Goal: Navigation & Orientation: Find specific page/section

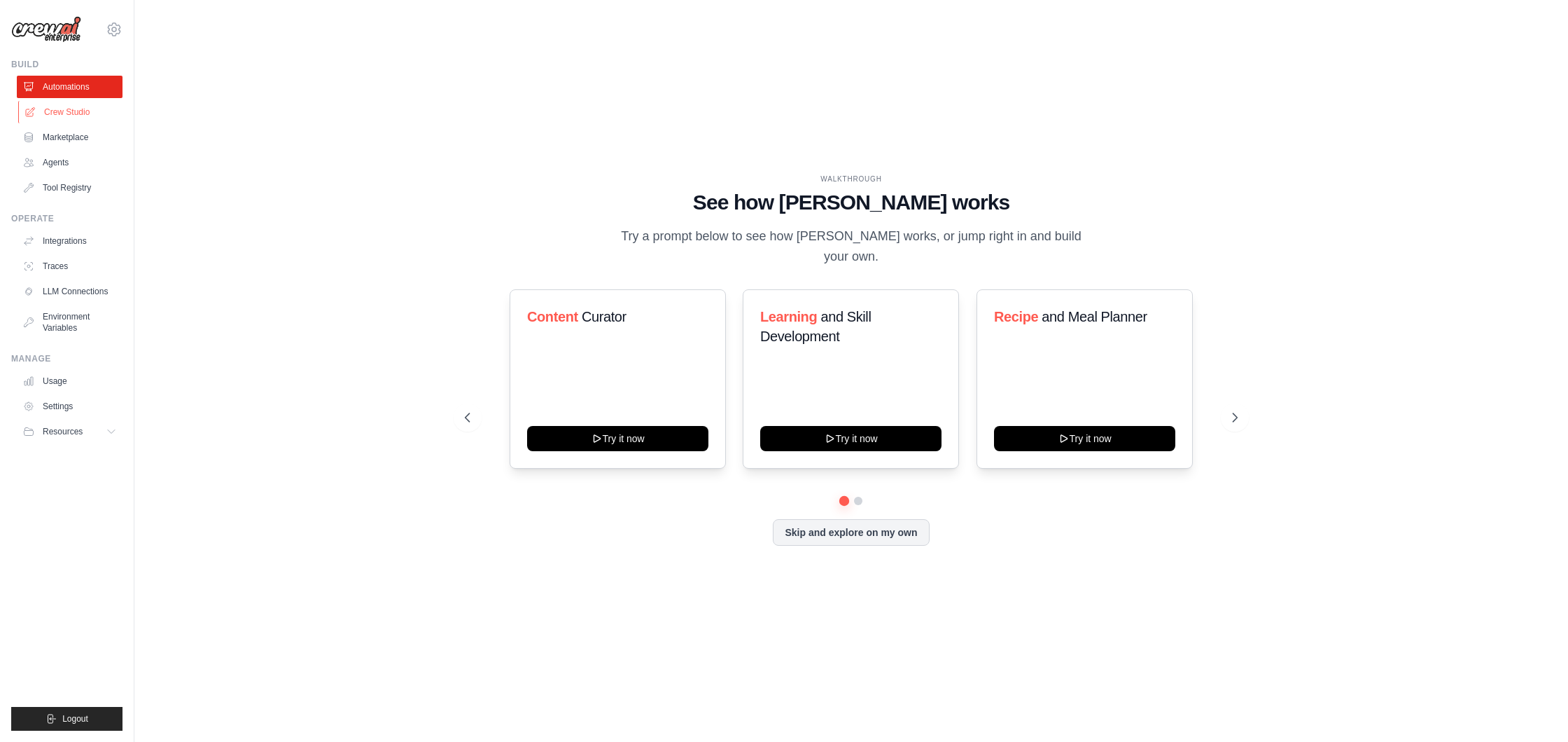
click at [62, 115] on link "Crew Studio" at bounding box center [71, 112] width 106 height 22
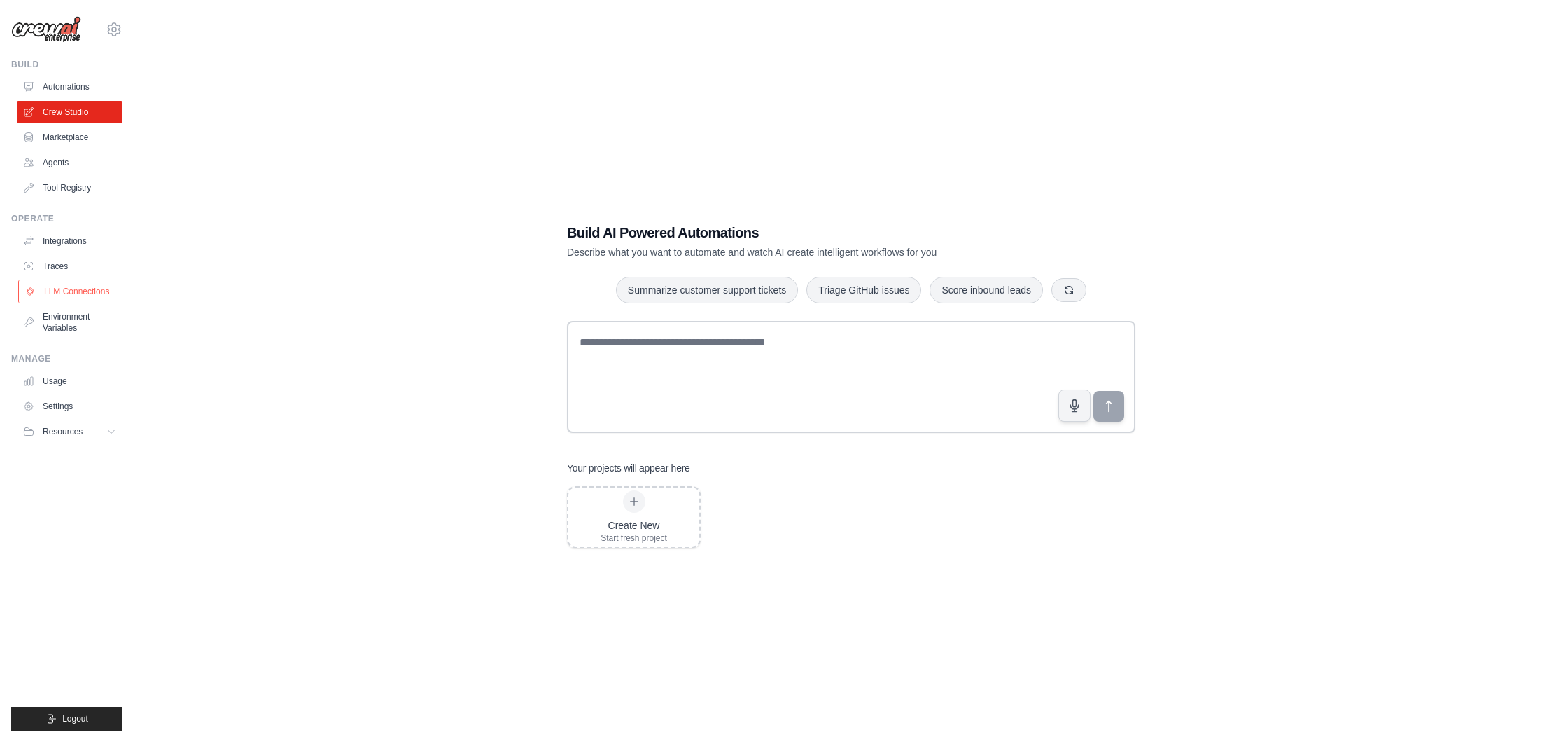
click at [73, 294] on link "LLM Connections" at bounding box center [71, 291] width 106 height 22
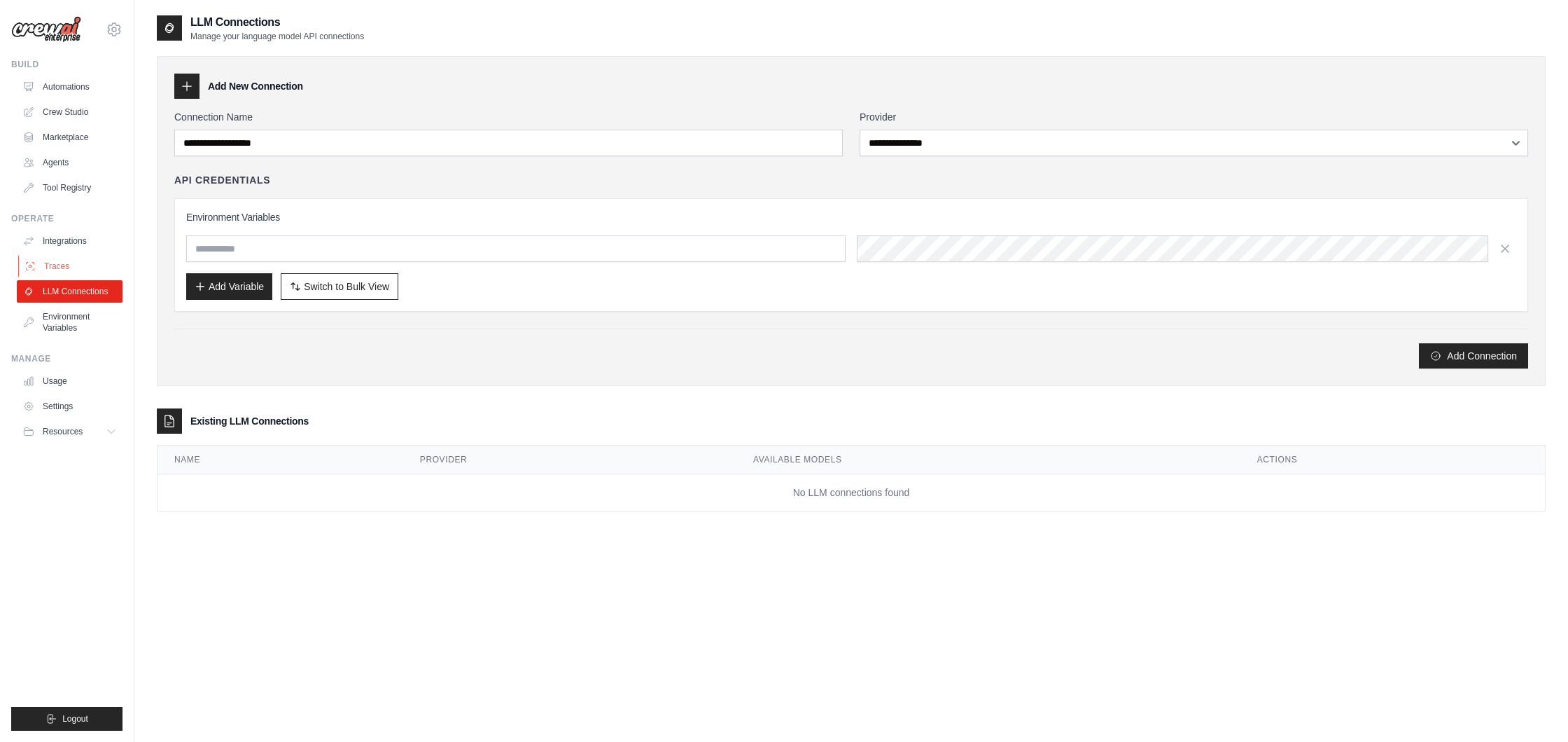
click at [54, 263] on link "Traces" at bounding box center [71, 266] width 106 height 22
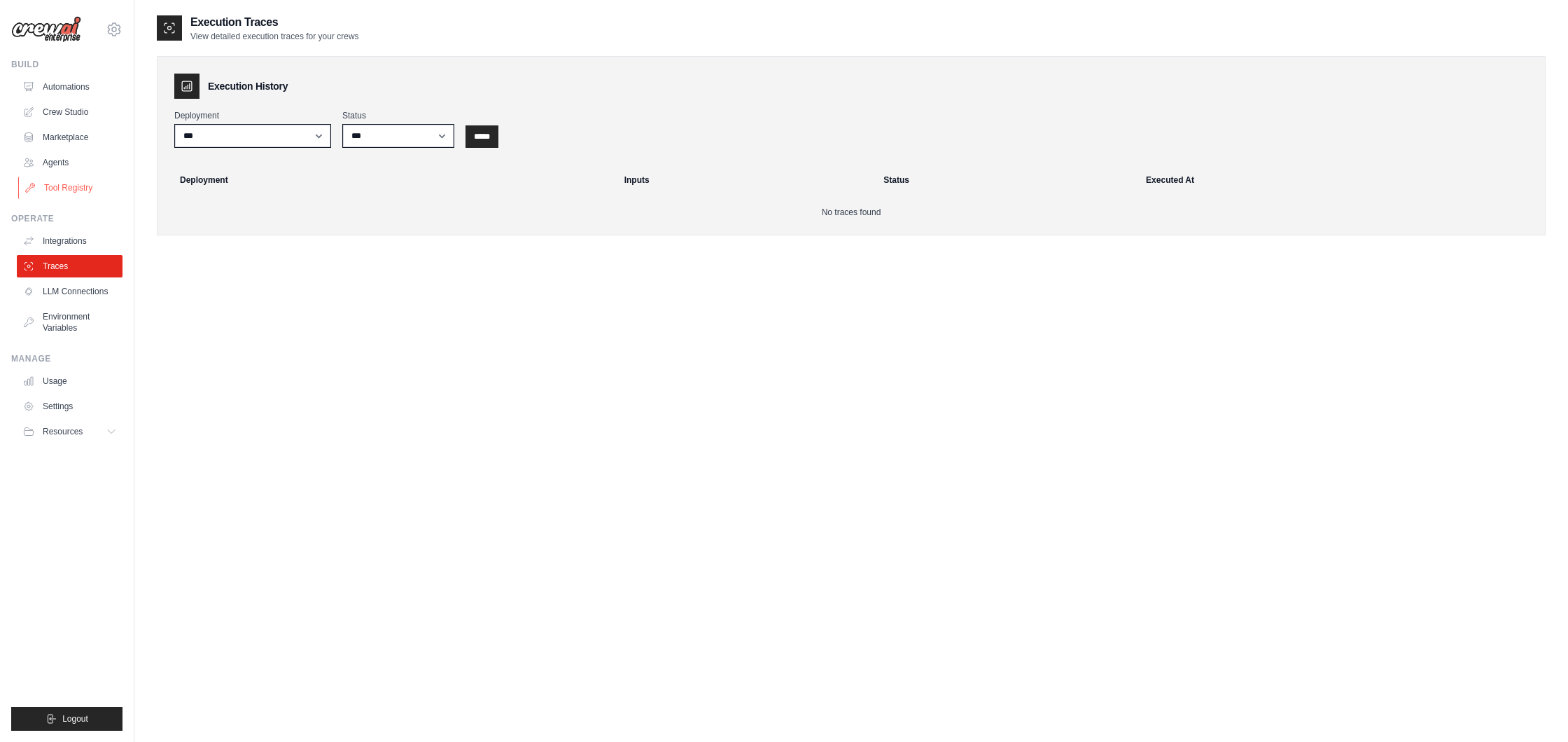
click at [55, 184] on link "Tool Registry" at bounding box center [71, 188] width 106 height 22
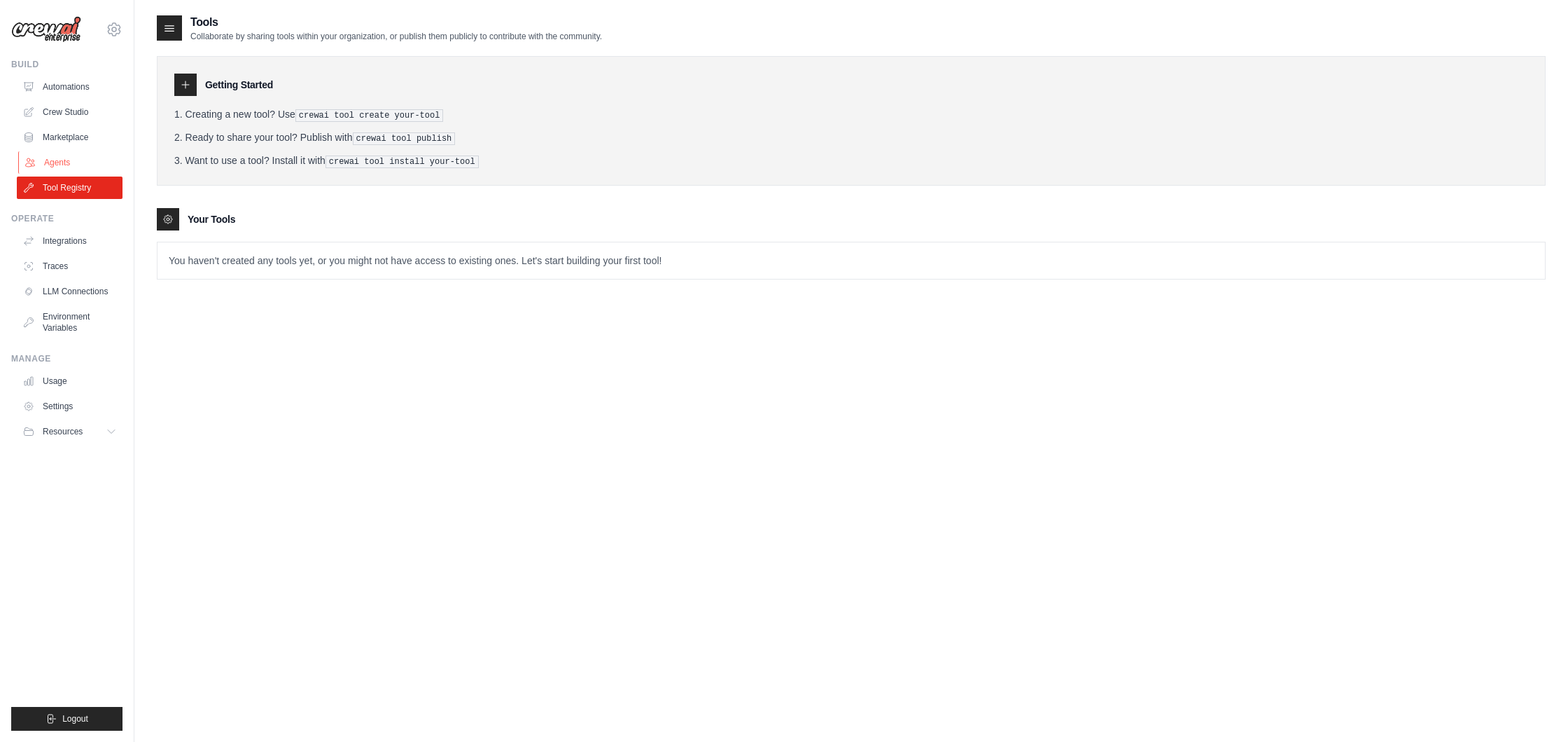
click at [50, 162] on link "Agents" at bounding box center [71, 163] width 106 height 22
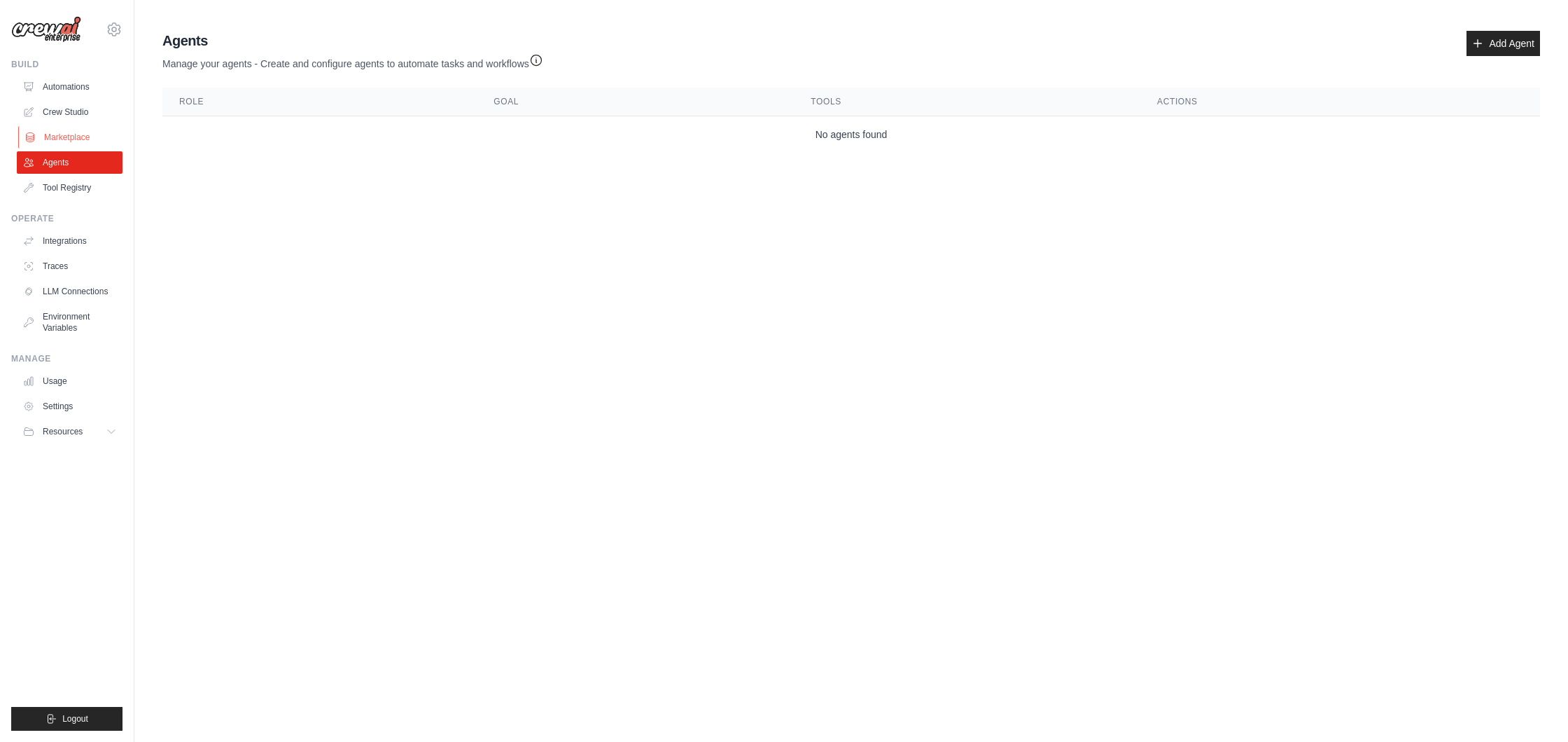
click at [71, 133] on link "Marketplace" at bounding box center [71, 137] width 106 height 22
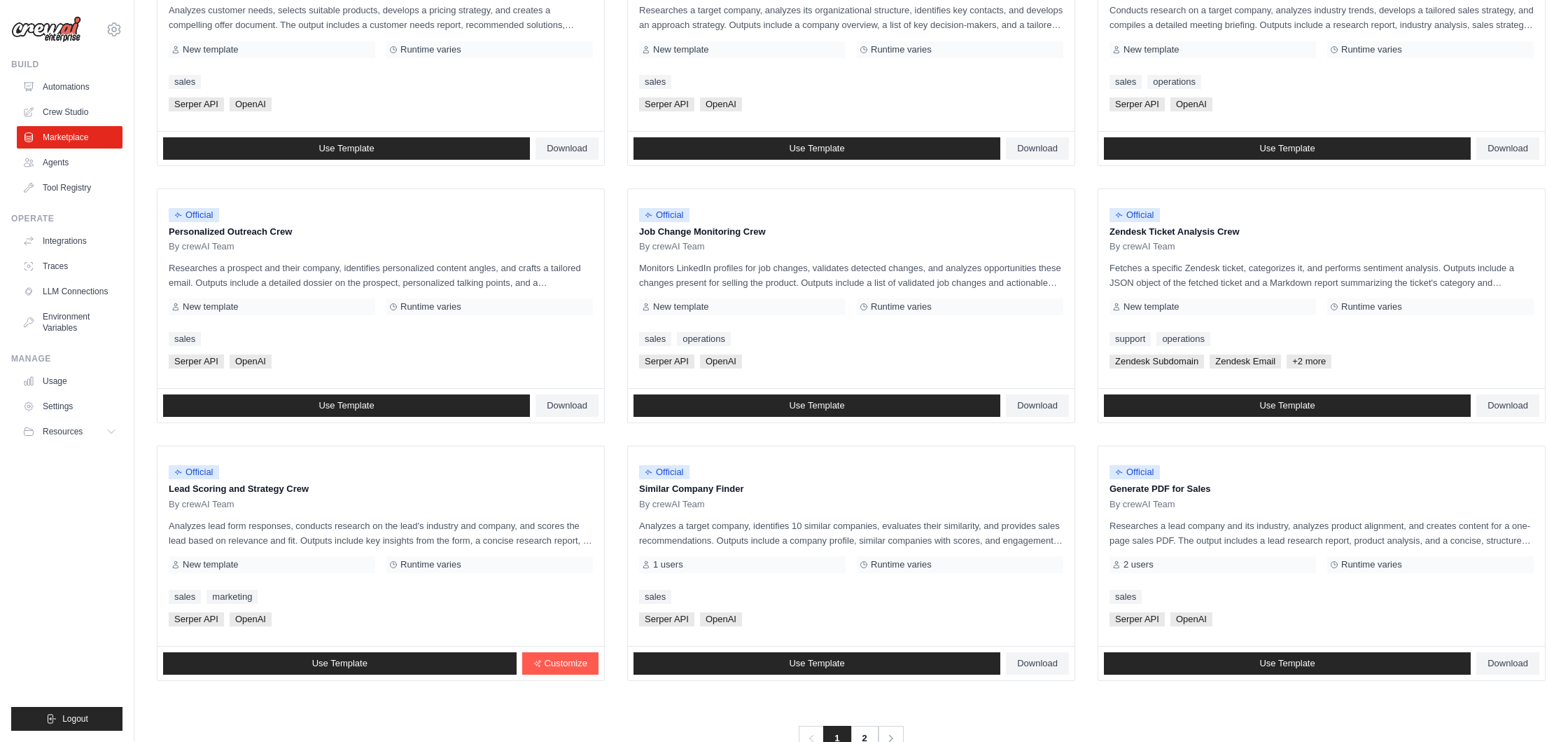
scroll to position [556, 0]
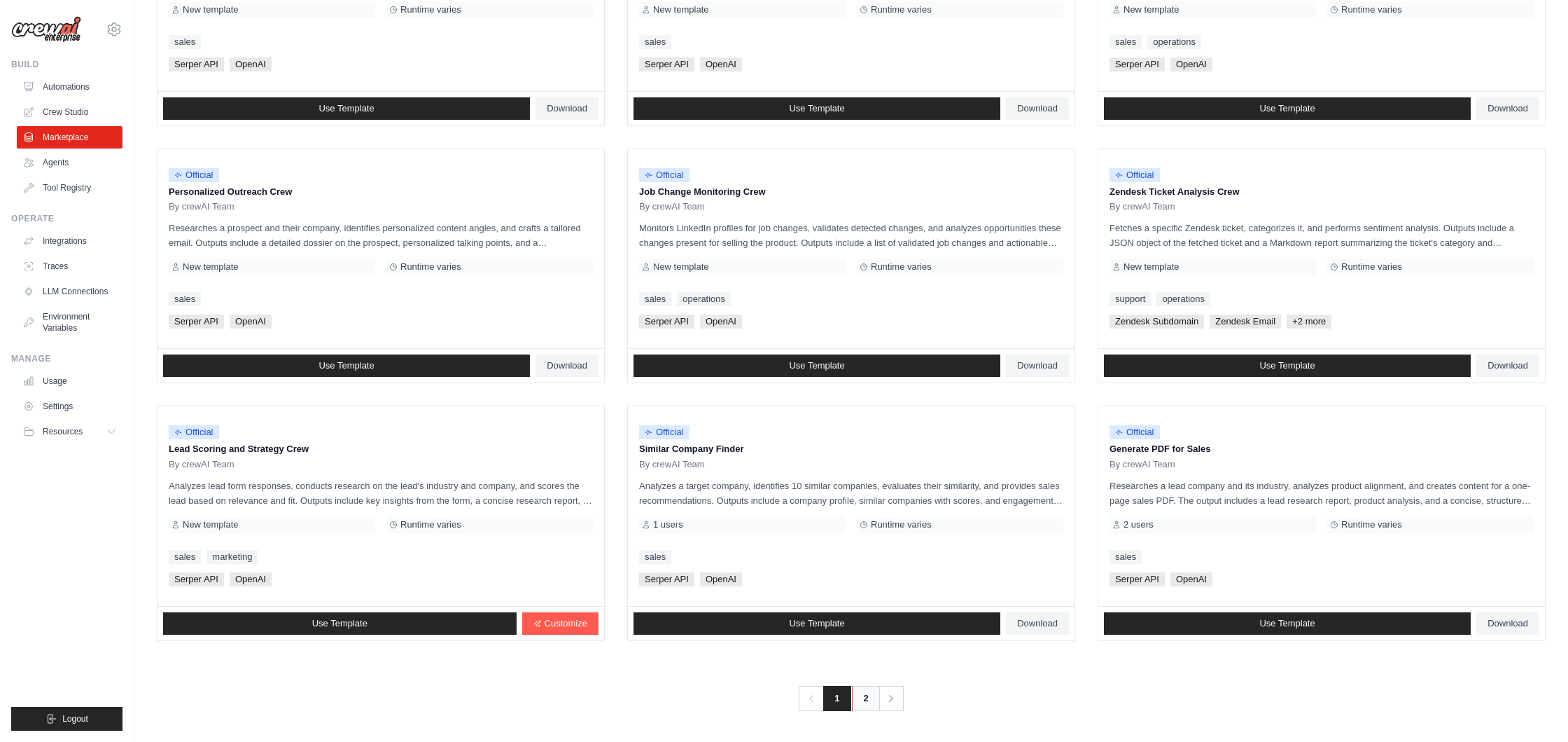
click at [858, 696] on link "2" at bounding box center [866, 698] width 28 height 25
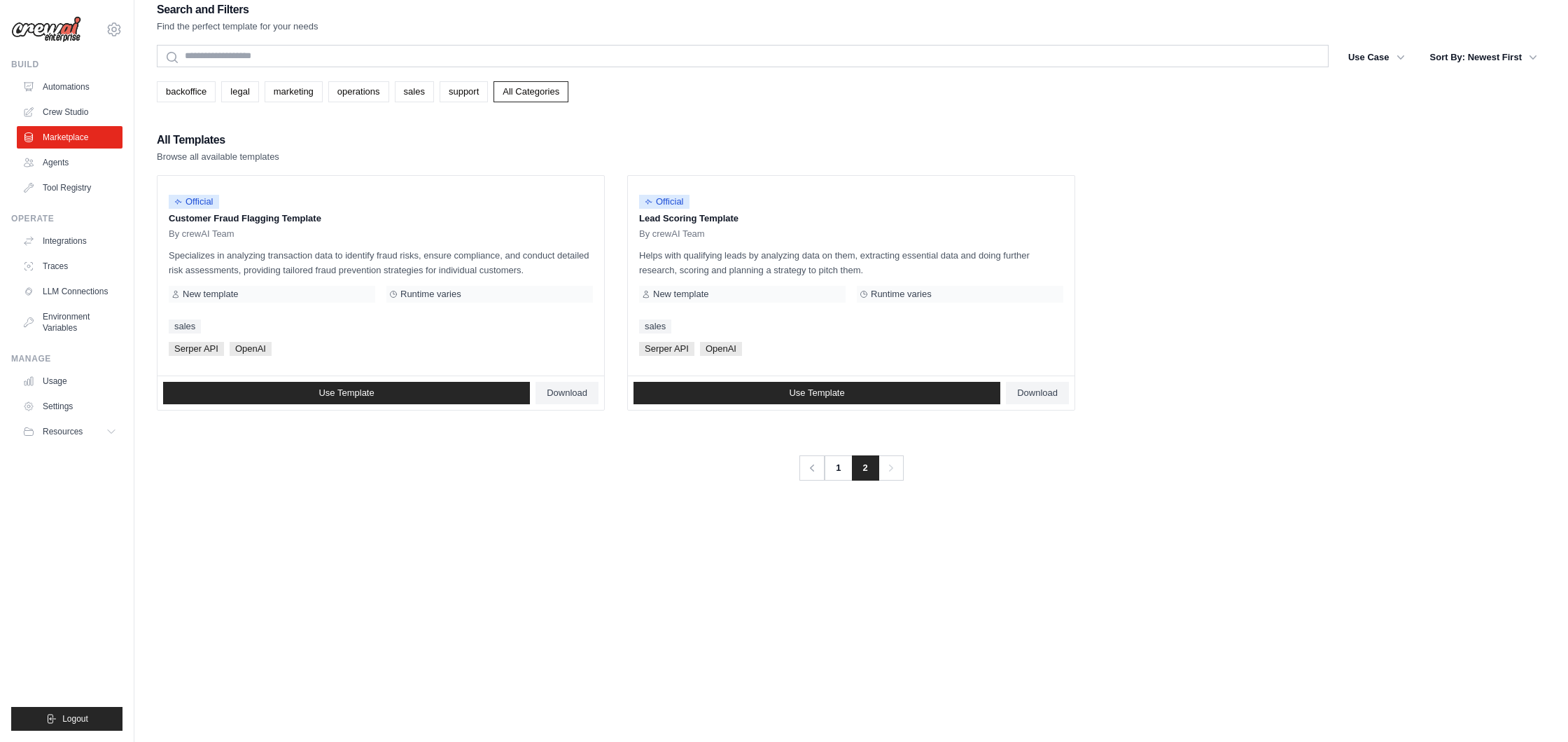
scroll to position [22, 0]
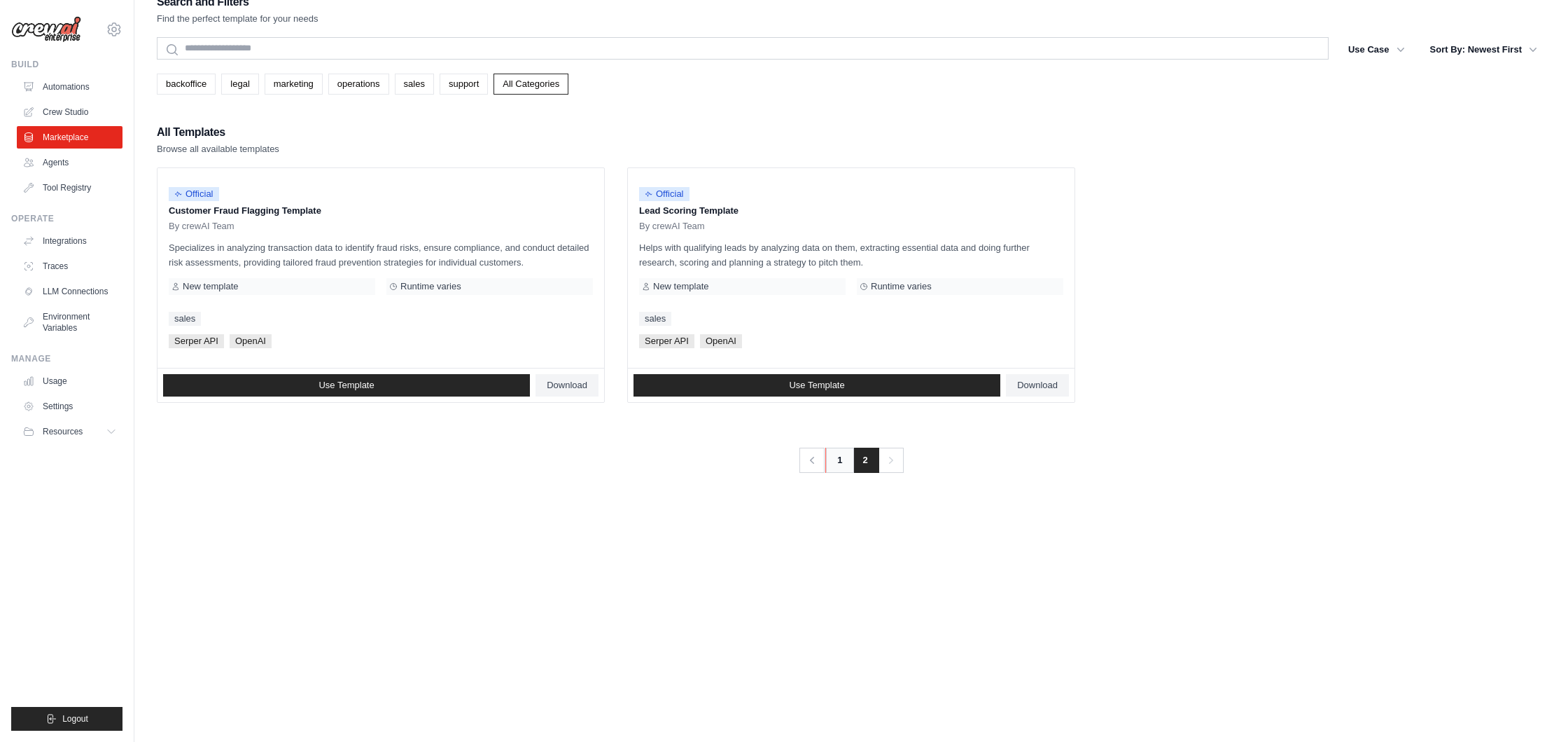
click at [840, 464] on link "1" at bounding box center [839, 460] width 28 height 25
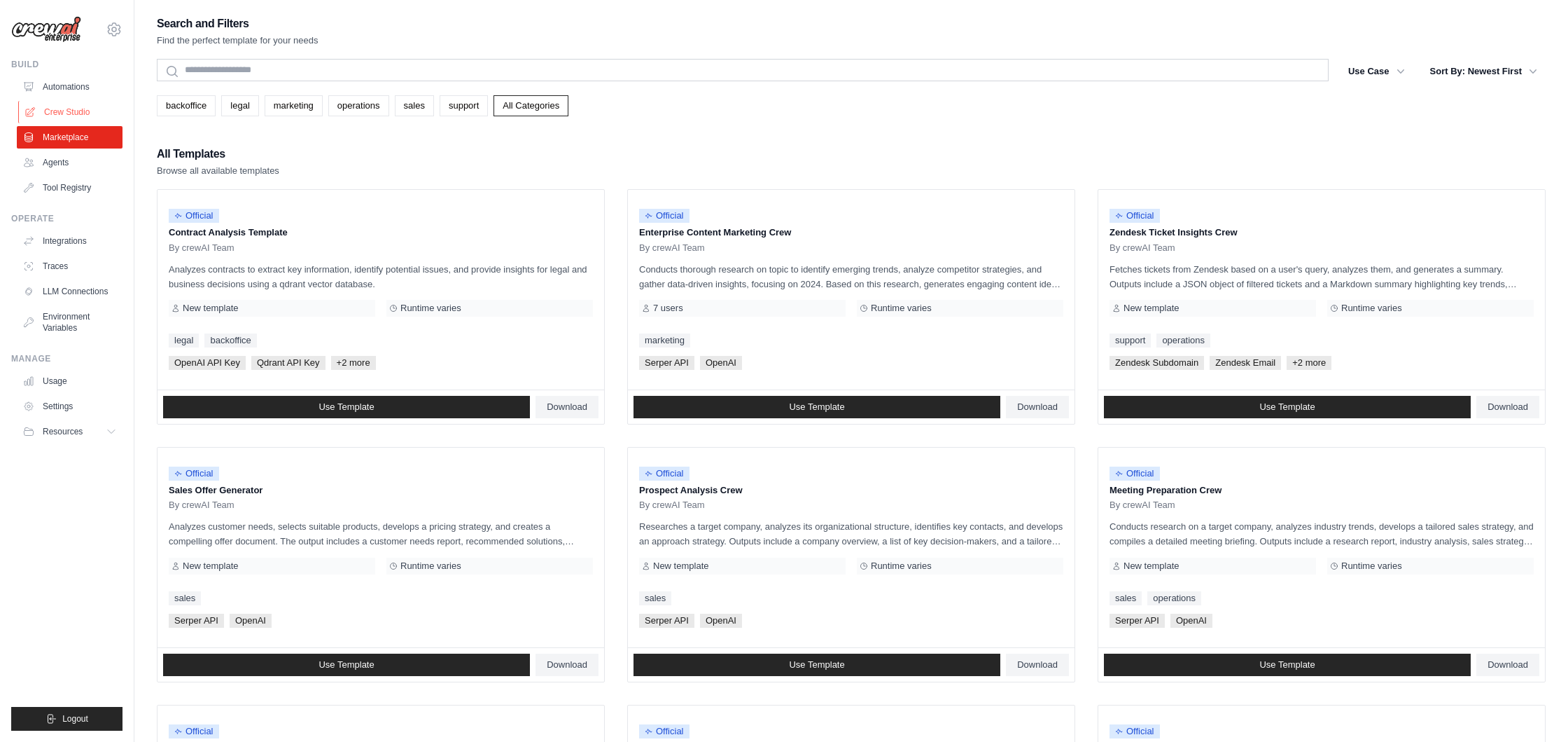
click at [72, 106] on link "Crew Studio" at bounding box center [71, 112] width 106 height 22
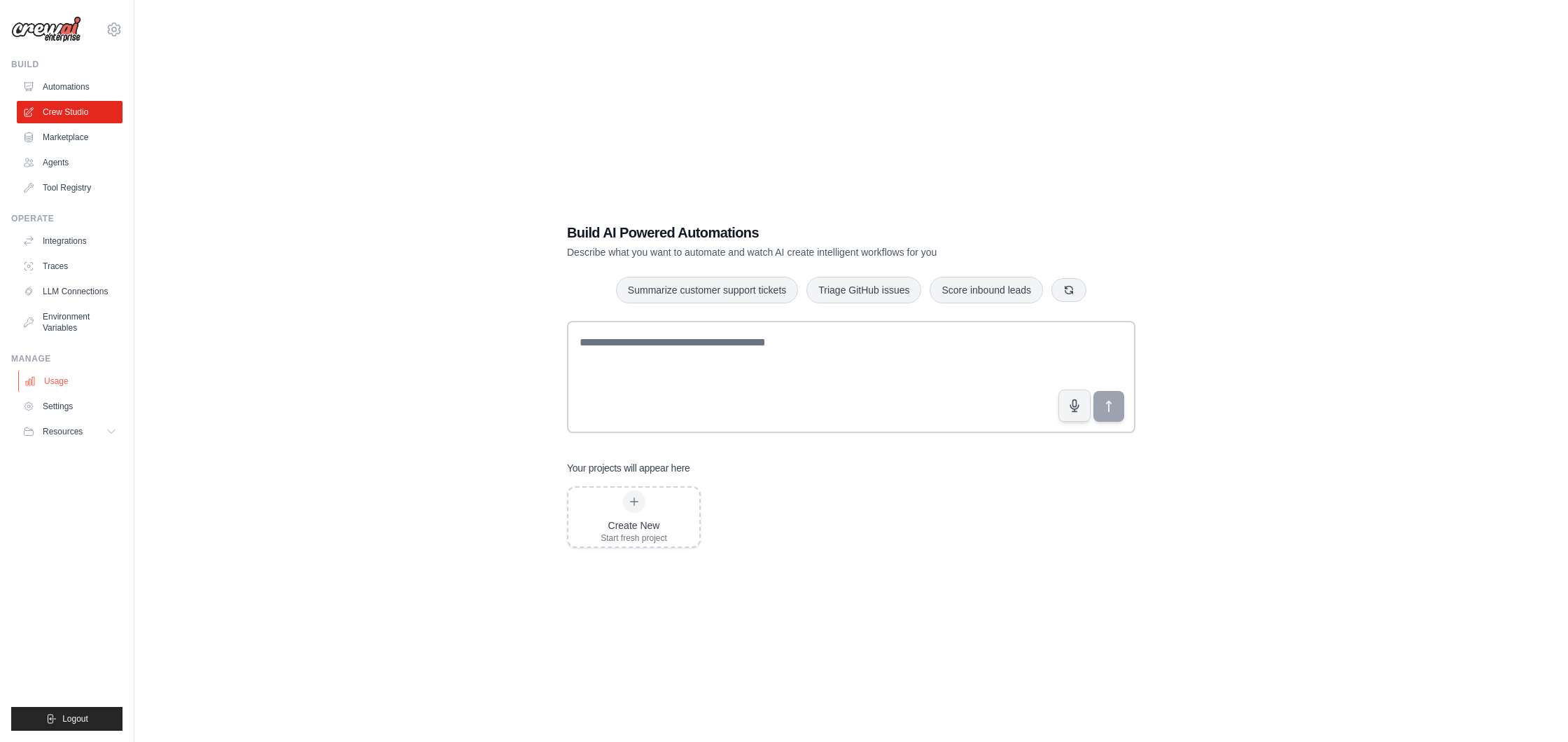
click at [57, 387] on link "Usage" at bounding box center [71, 381] width 106 height 22
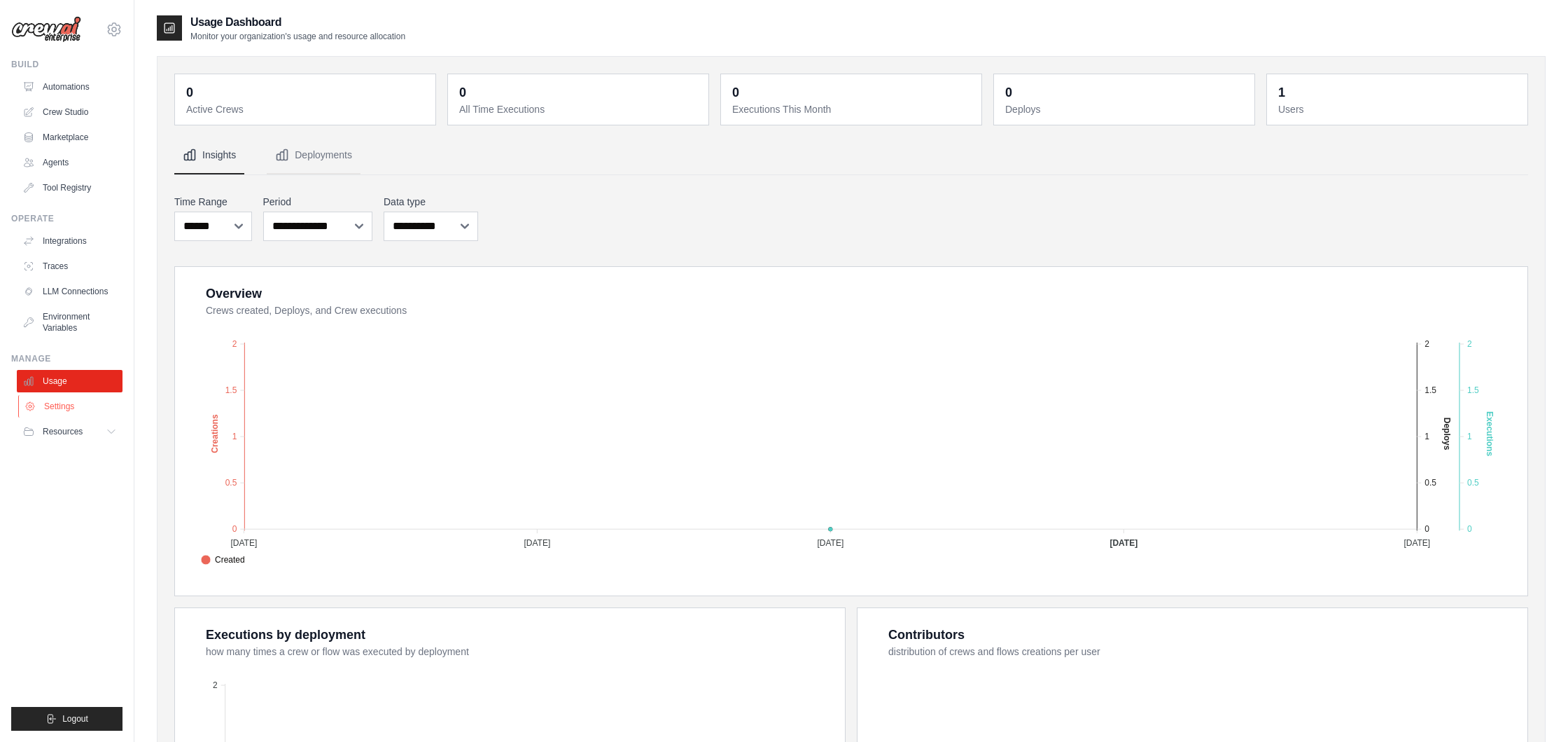
click at [57, 400] on link "Settings" at bounding box center [71, 406] width 106 height 22
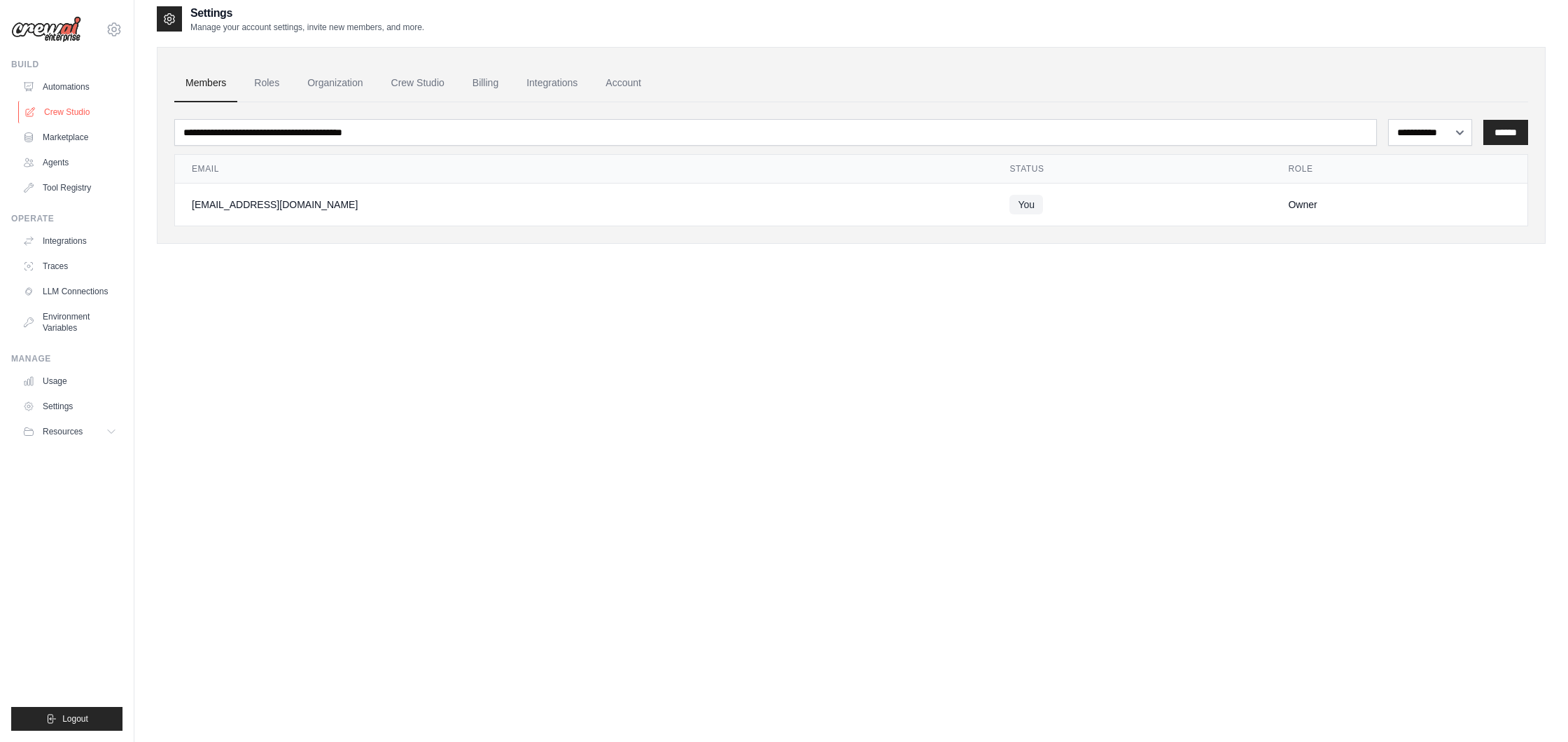
scroll to position [28, 0]
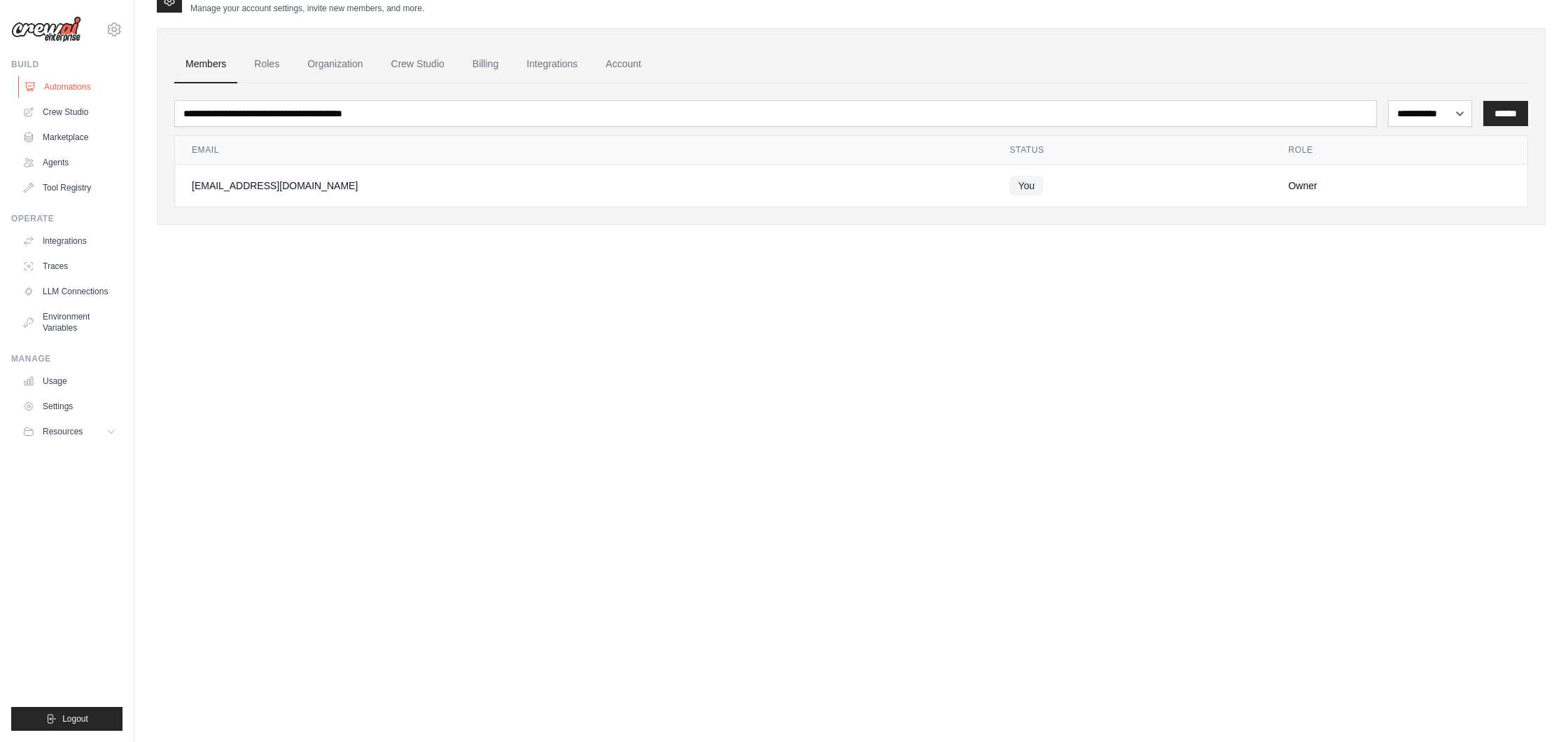
click at [71, 86] on link "Automations" at bounding box center [71, 86] width 106 height 22
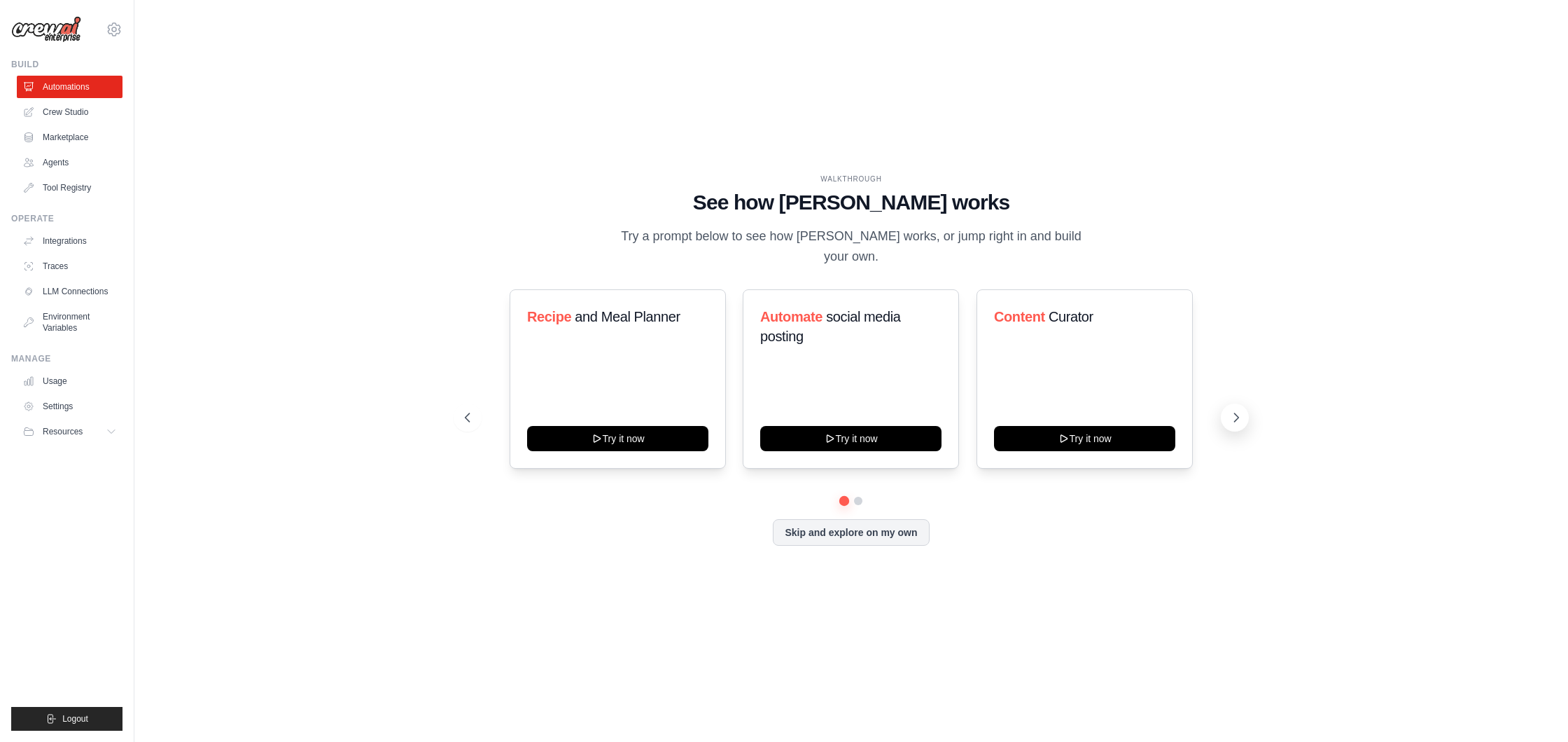
click at [1232, 412] on icon at bounding box center [1236, 417] width 14 height 14
click at [823, 521] on button "Skip and explore on my own" at bounding box center [851, 531] width 156 height 27
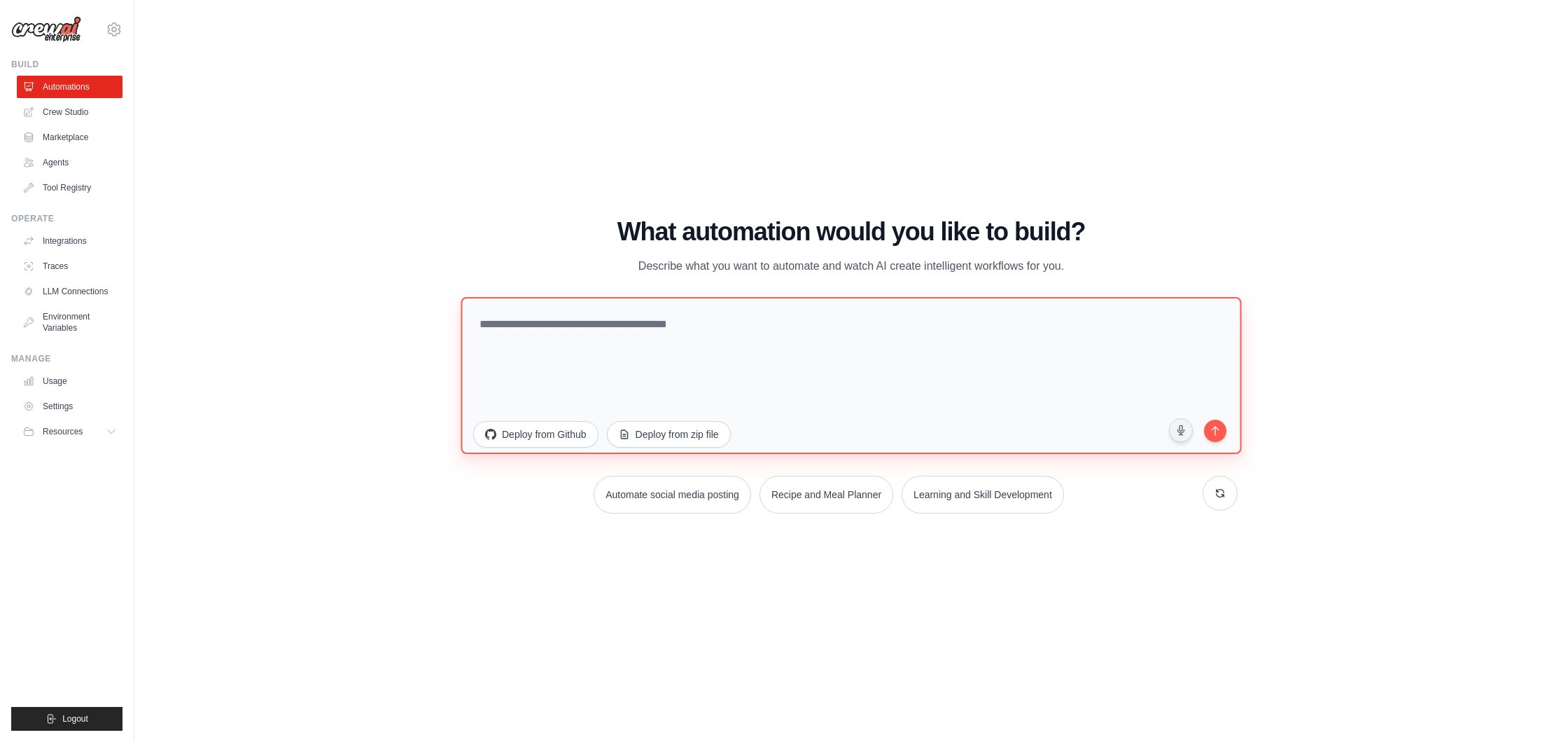
click at [506, 342] on textarea at bounding box center [850, 374] width 780 height 157
